Goal: Information Seeking & Learning: Learn about a topic

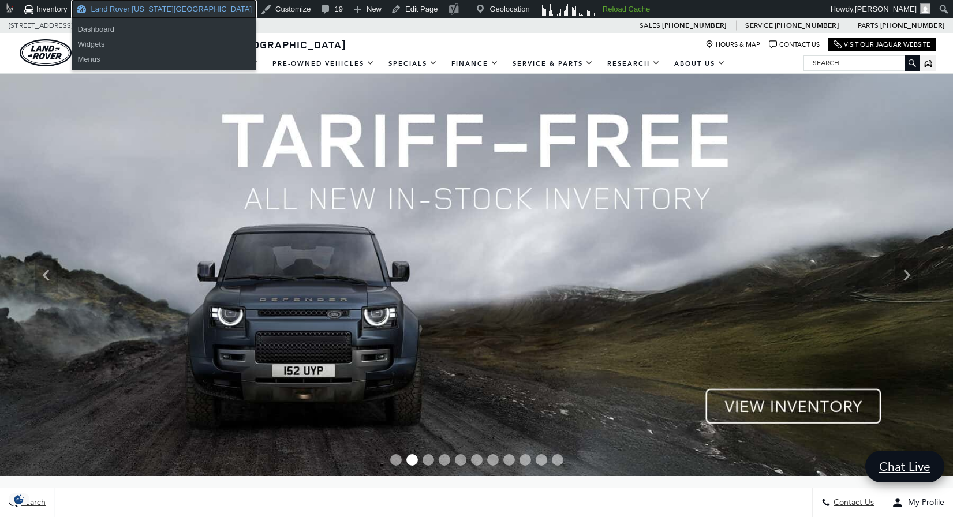
click at [156, 12] on link "Land Rover [US_STATE][GEOGRAPHIC_DATA]" at bounding box center [164, 9] width 185 height 18
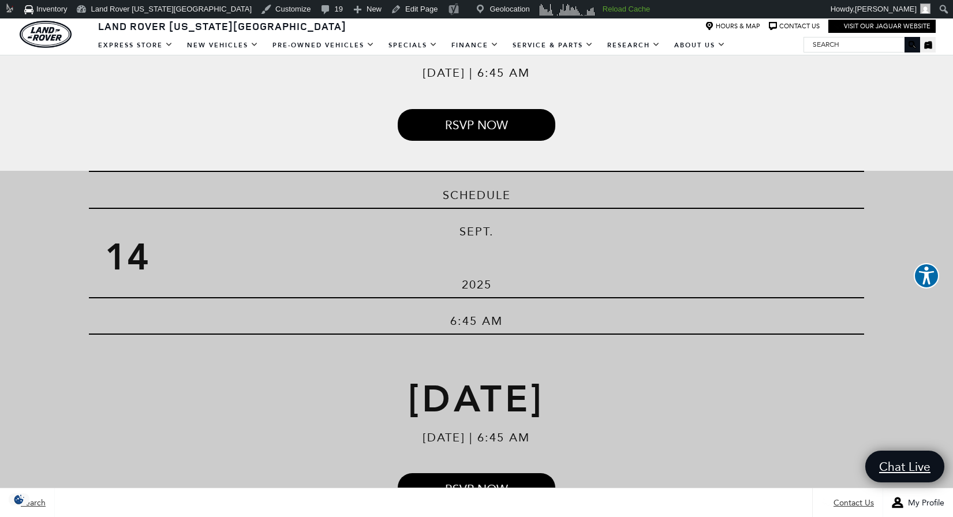
scroll to position [497, 0]
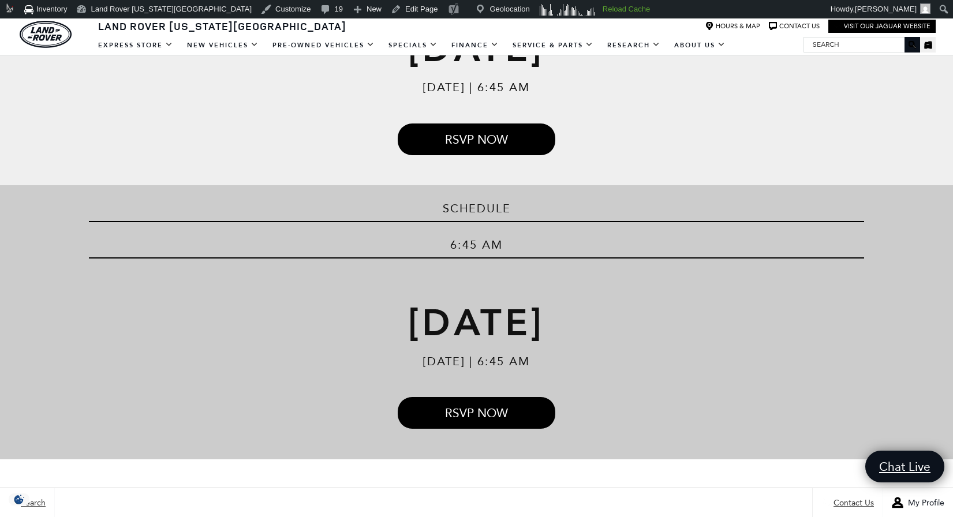
scroll to position [483, 0]
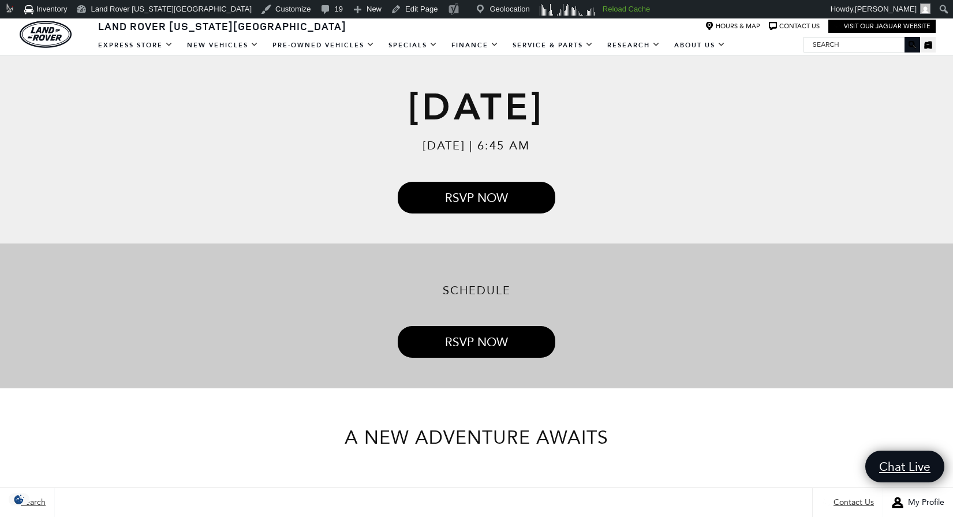
scroll to position [421, 0]
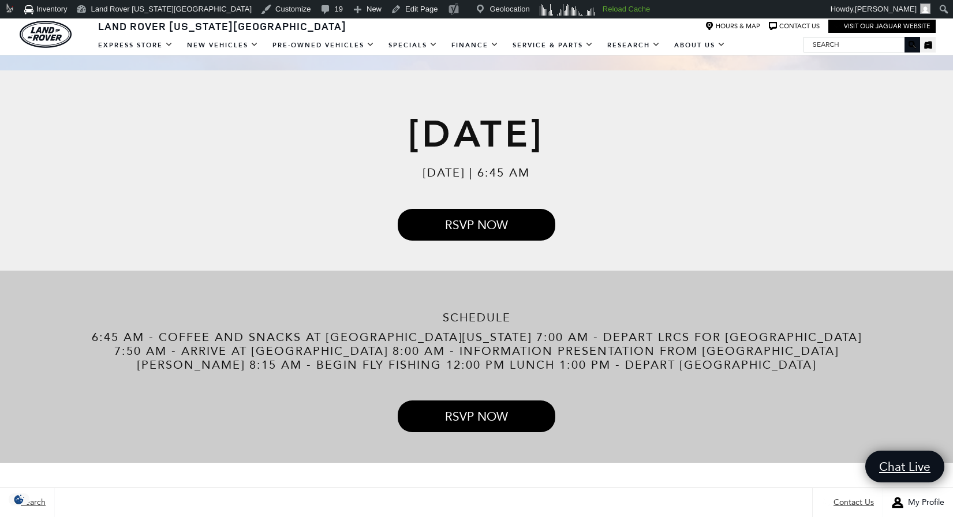
scroll to position [397, 0]
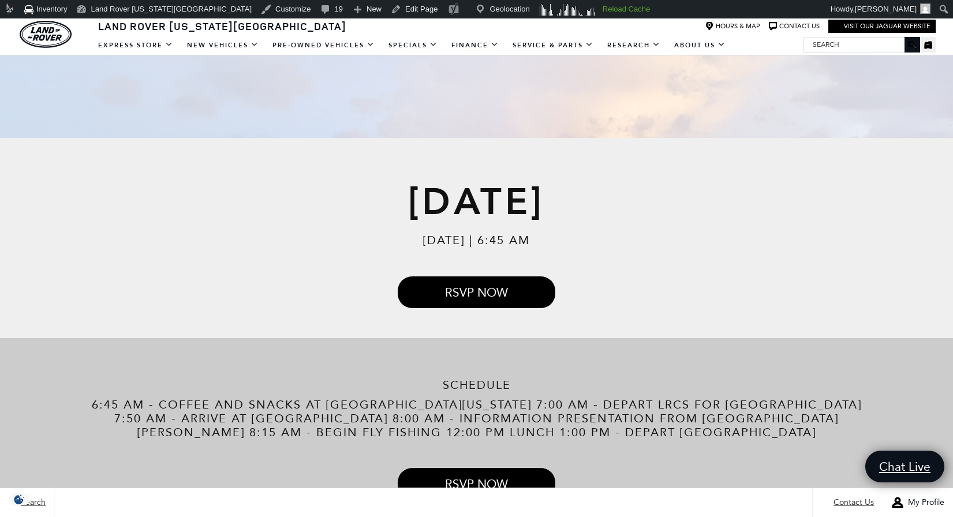
scroll to position [429, 0]
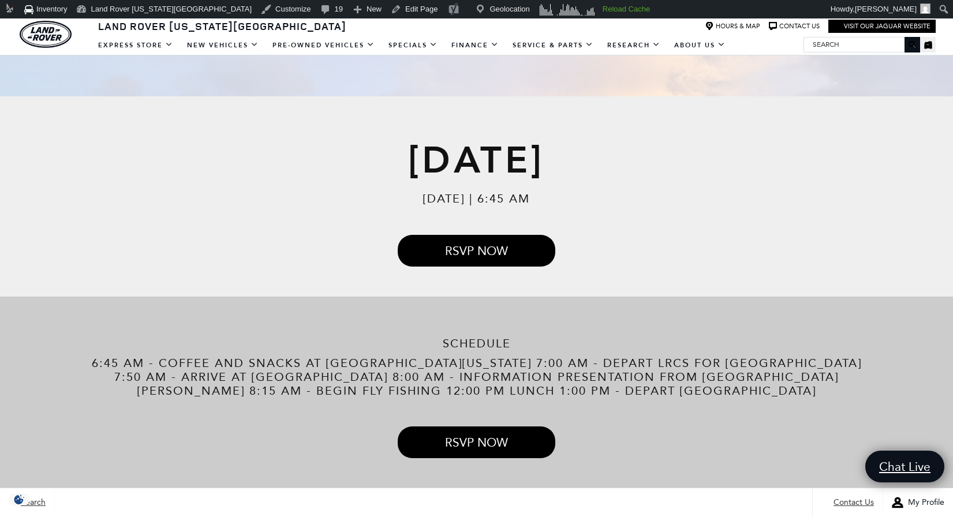
scroll to position [369, 0]
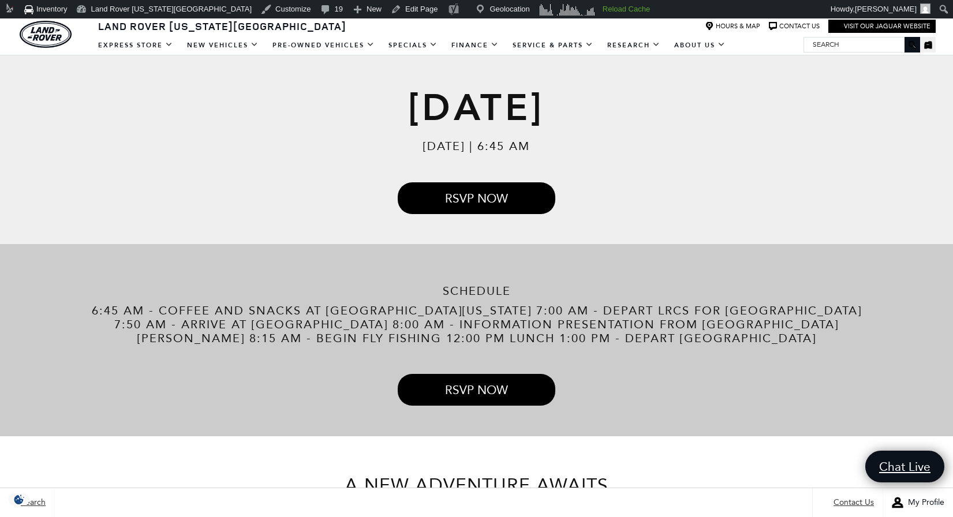
scroll to position [423, 0]
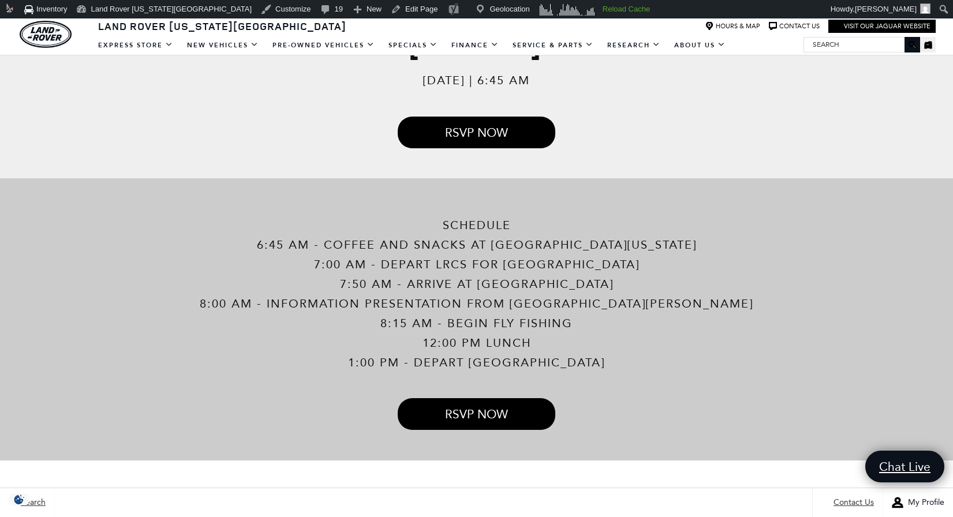
scroll to position [488, 0]
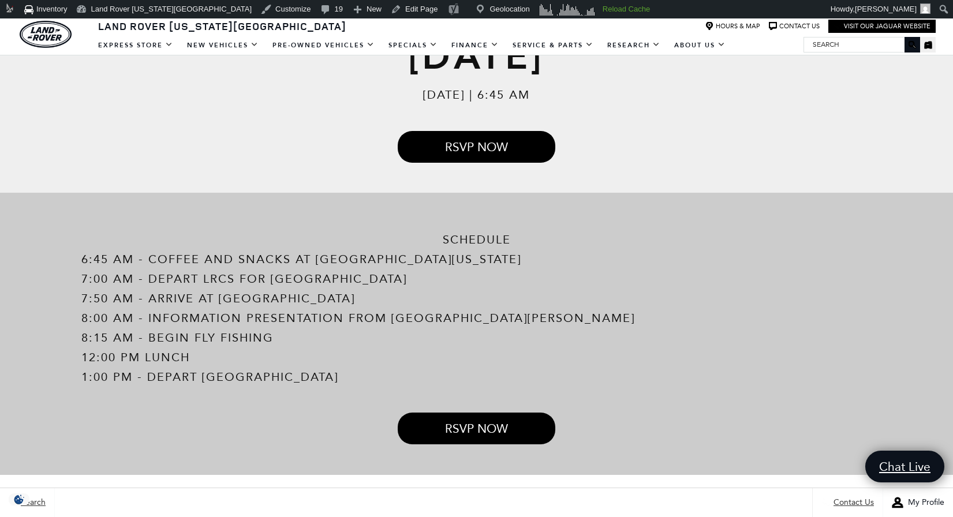
scroll to position [474, 0]
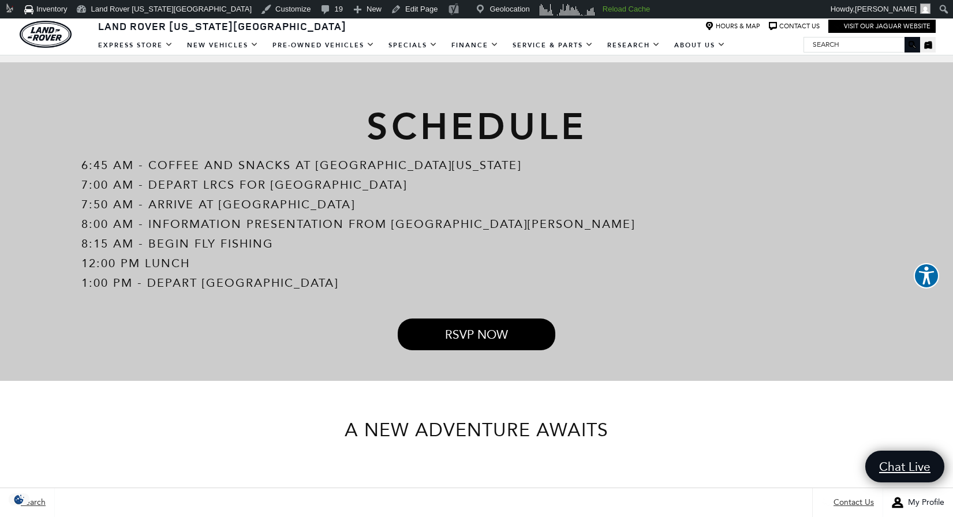
scroll to position [529, 0]
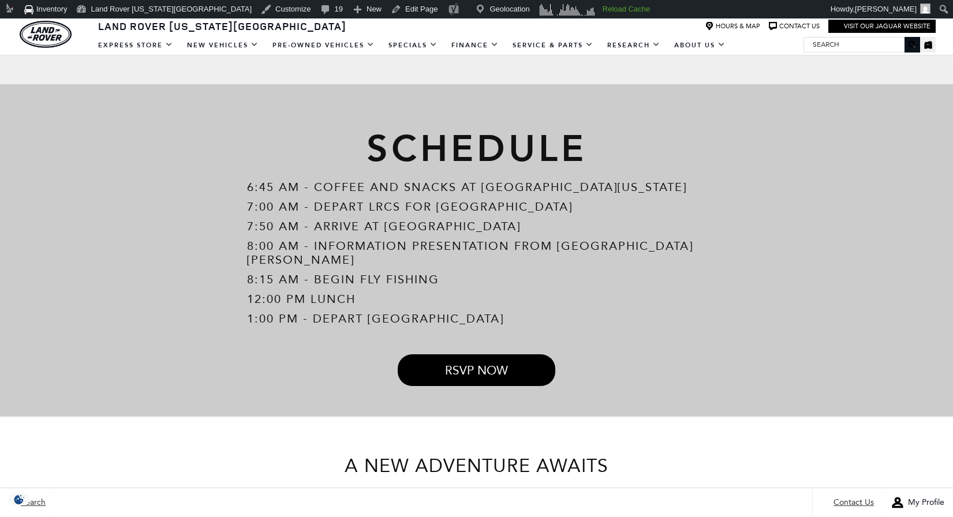
scroll to position [643, 0]
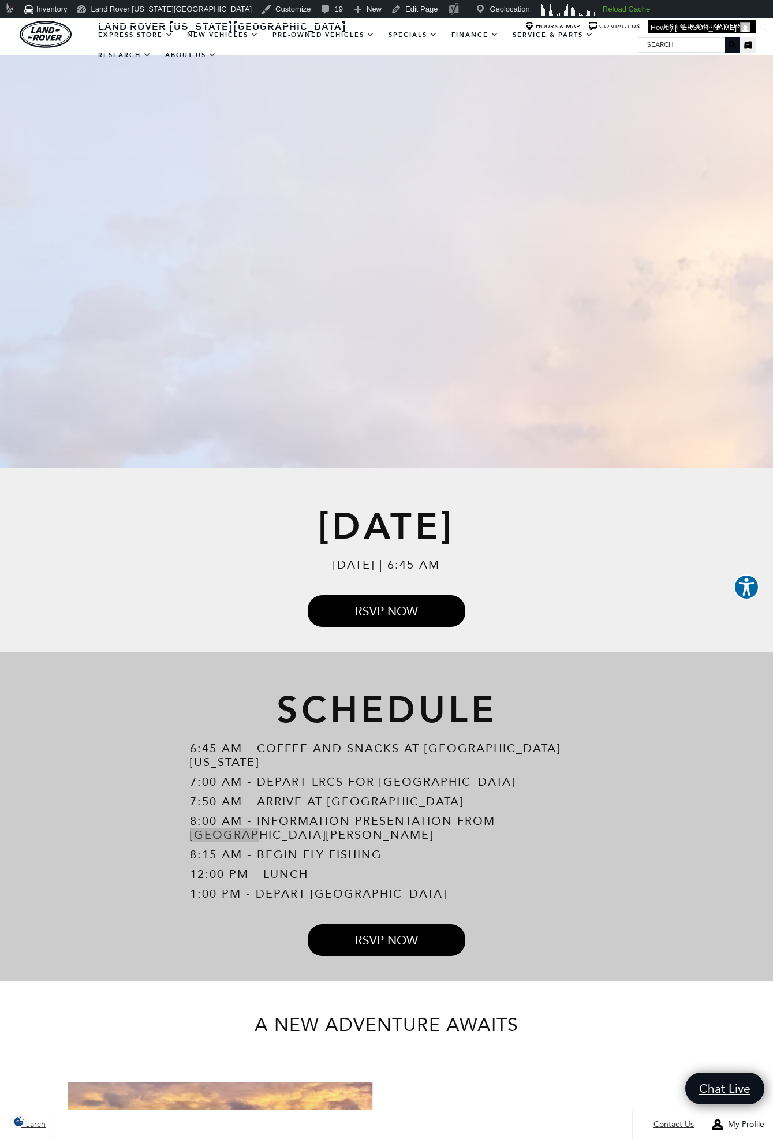
scroll to position [516, 0]
